Goal: Navigation & Orientation: Find specific page/section

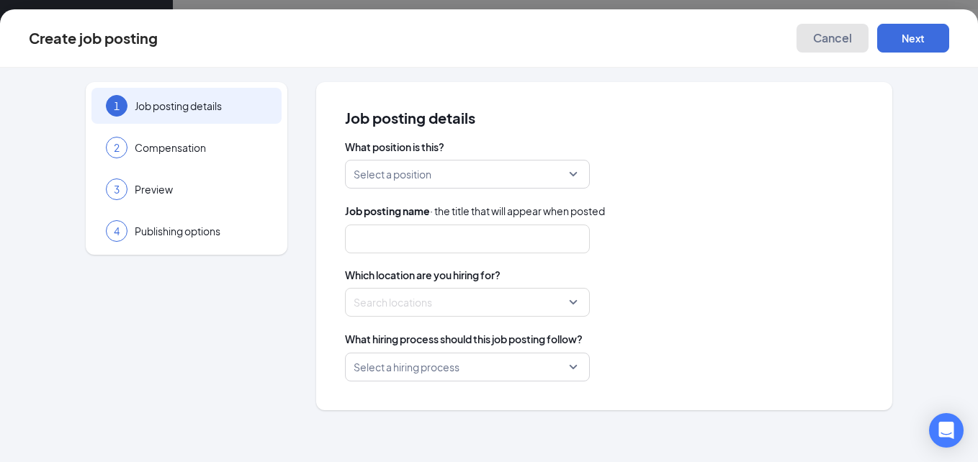
click at [839, 36] on span "Cancel" at bounding box center [832, 38] width 39 height 14
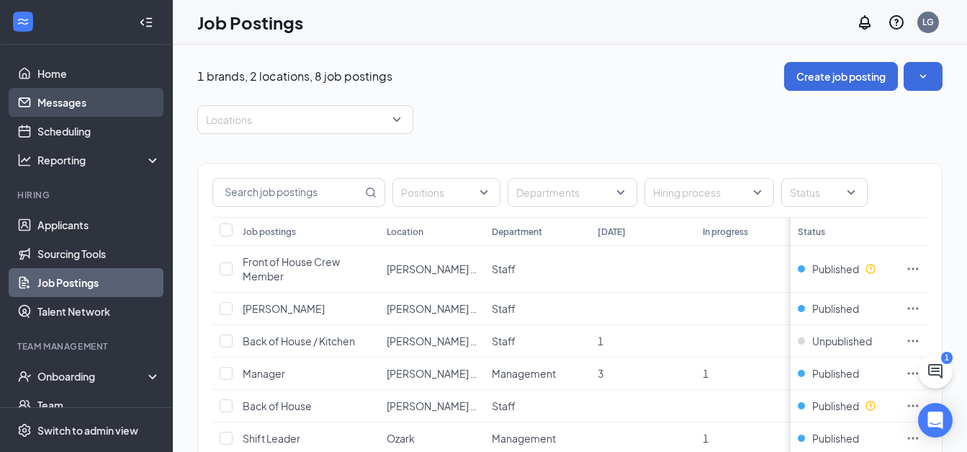
click at [71, 104] on link "Messages" at bounding box center [98, 102] width 123 height 29
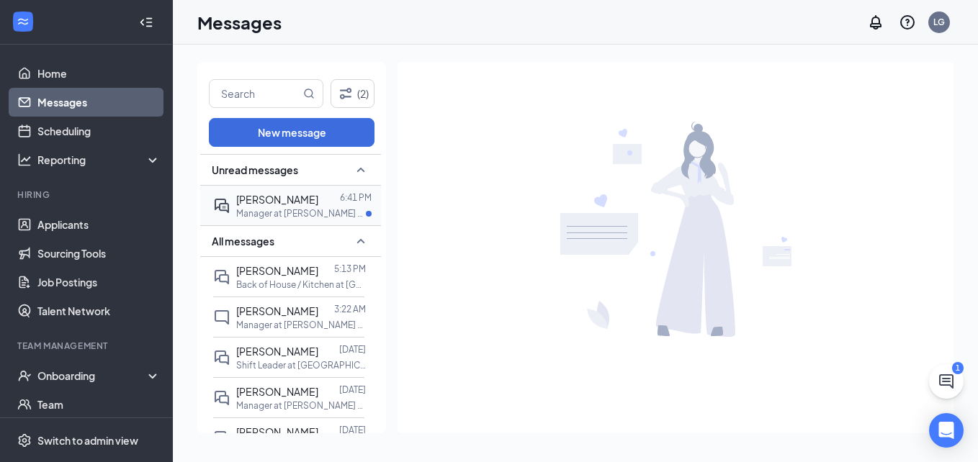
click at [265, 202] on span "[PERSON_NAME]" at bounding box center [277, 199] width 82 height 13
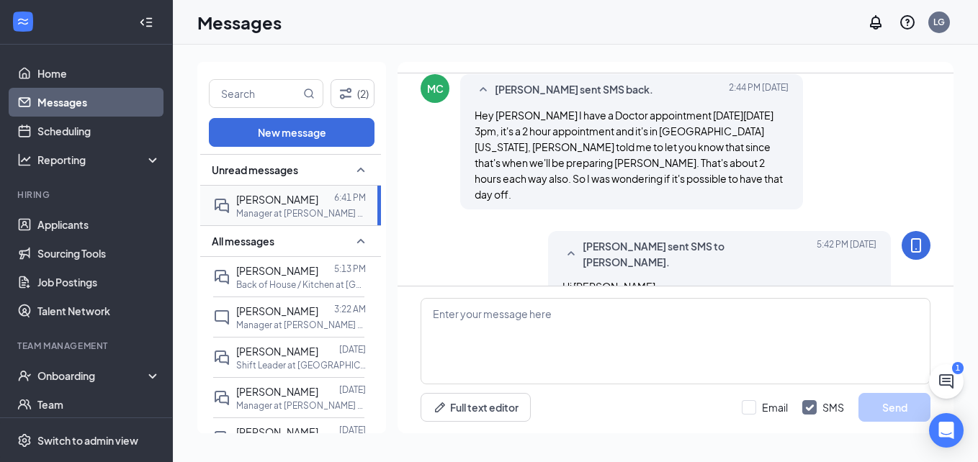
scroll to position [1192, 0]
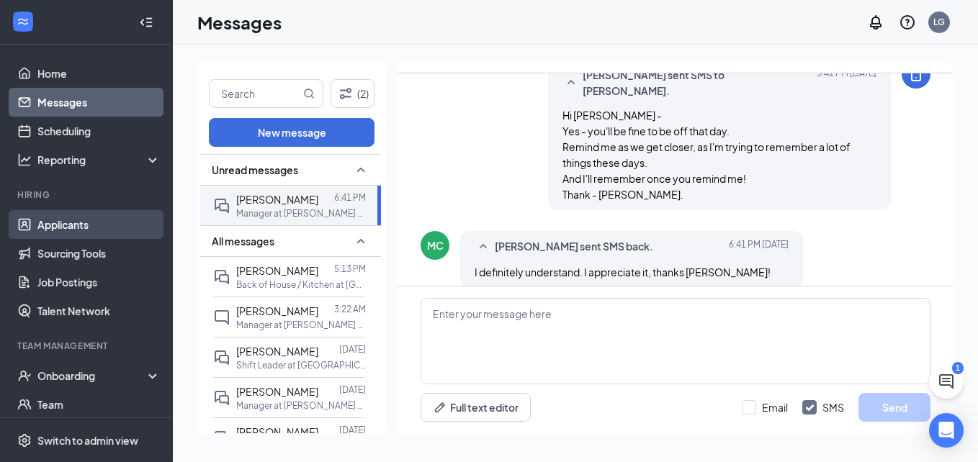
click at [83, 223] on link "Applicants" at bounding box center [98, 224] width 123 height 29
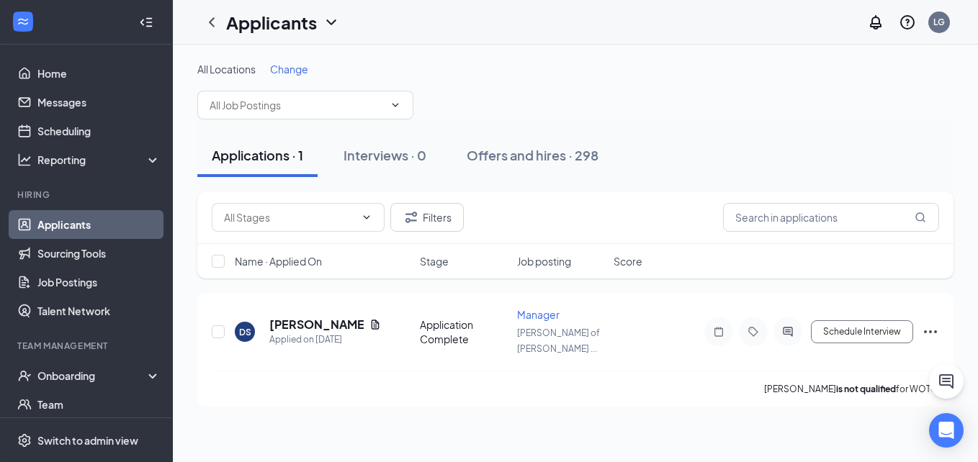
click at [686, 179] on div "Applications · 1 Interviews · 0 Offers and hires · 298" at bounding box center [575, 156] width 756 height 72
